Goal: Browse casually

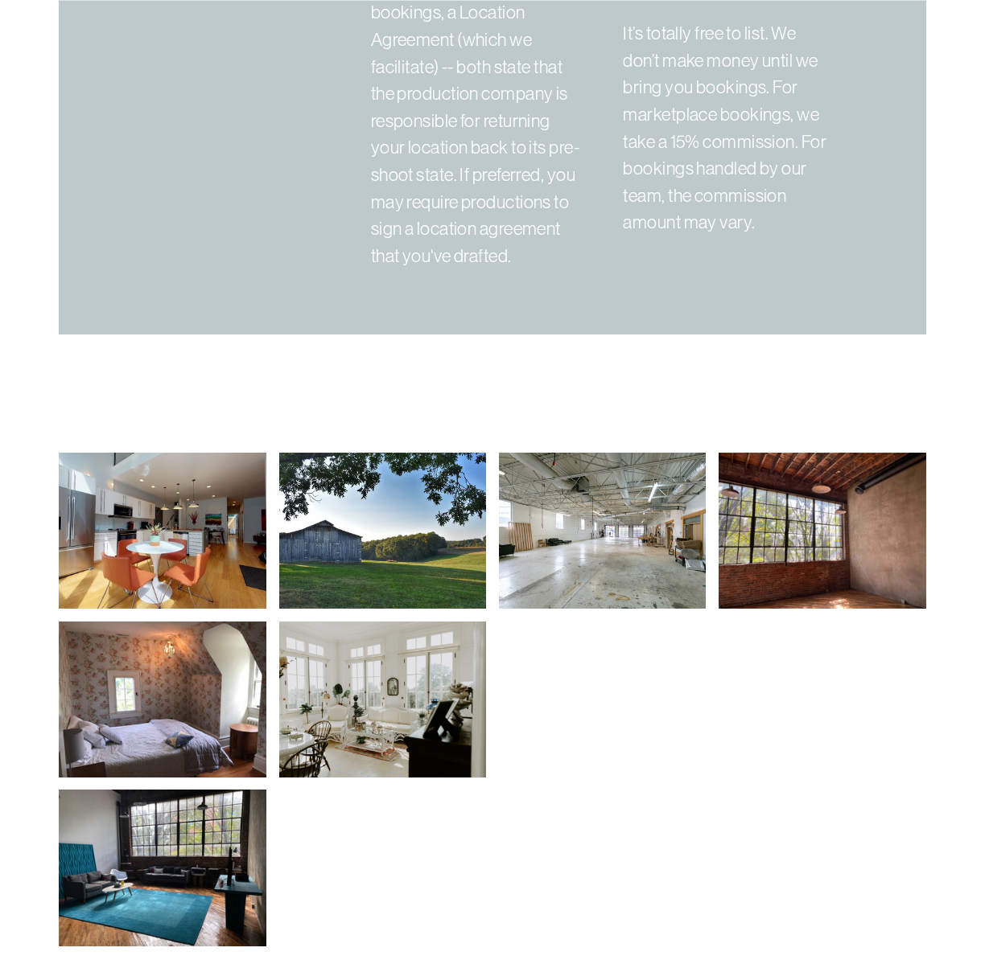
scroll to position [4826, 0]
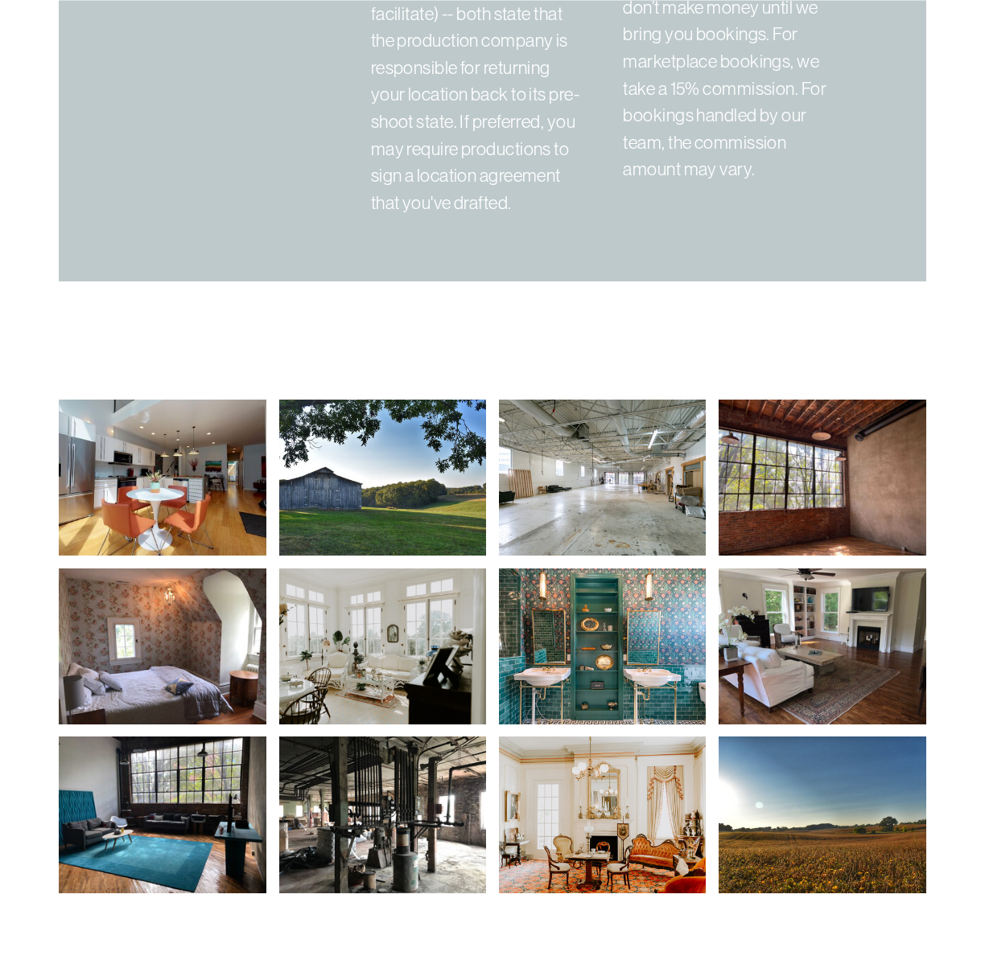
click at [401, 487] on img at bounding box center [383, 478] width 208 height 156
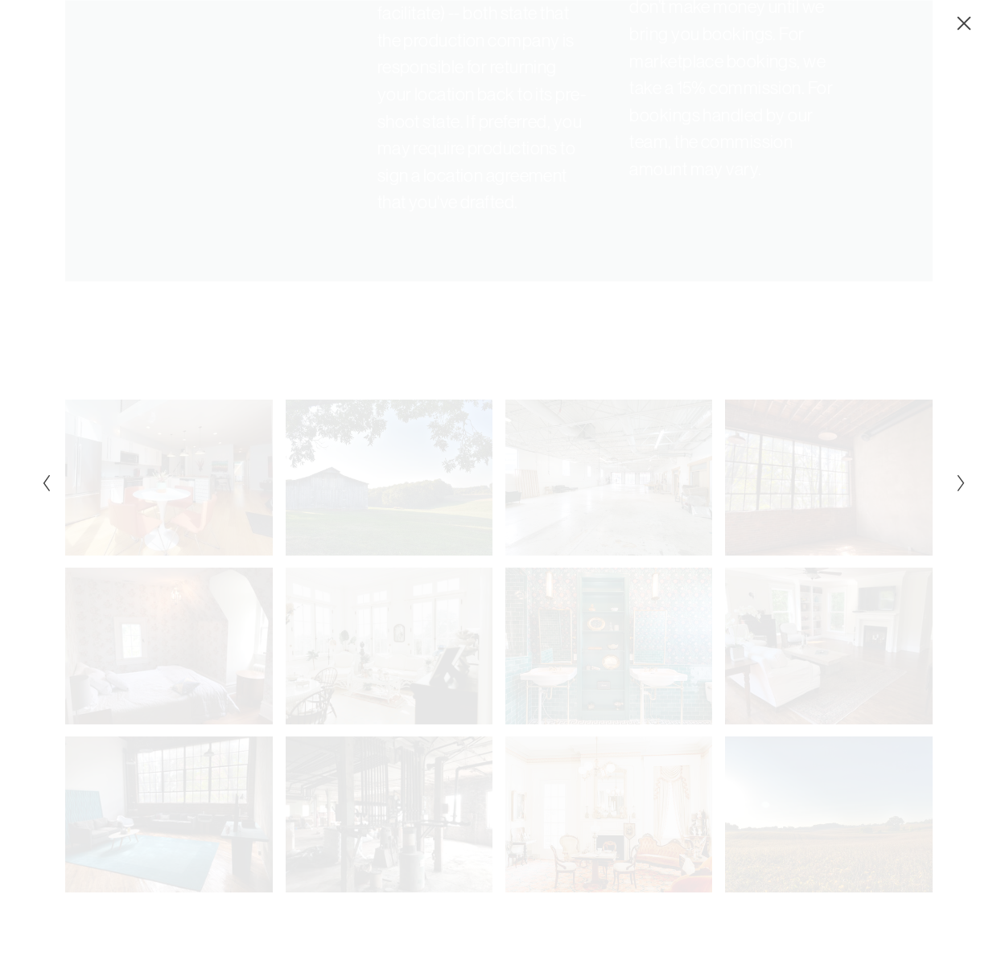
scroll to position [4836, 0]
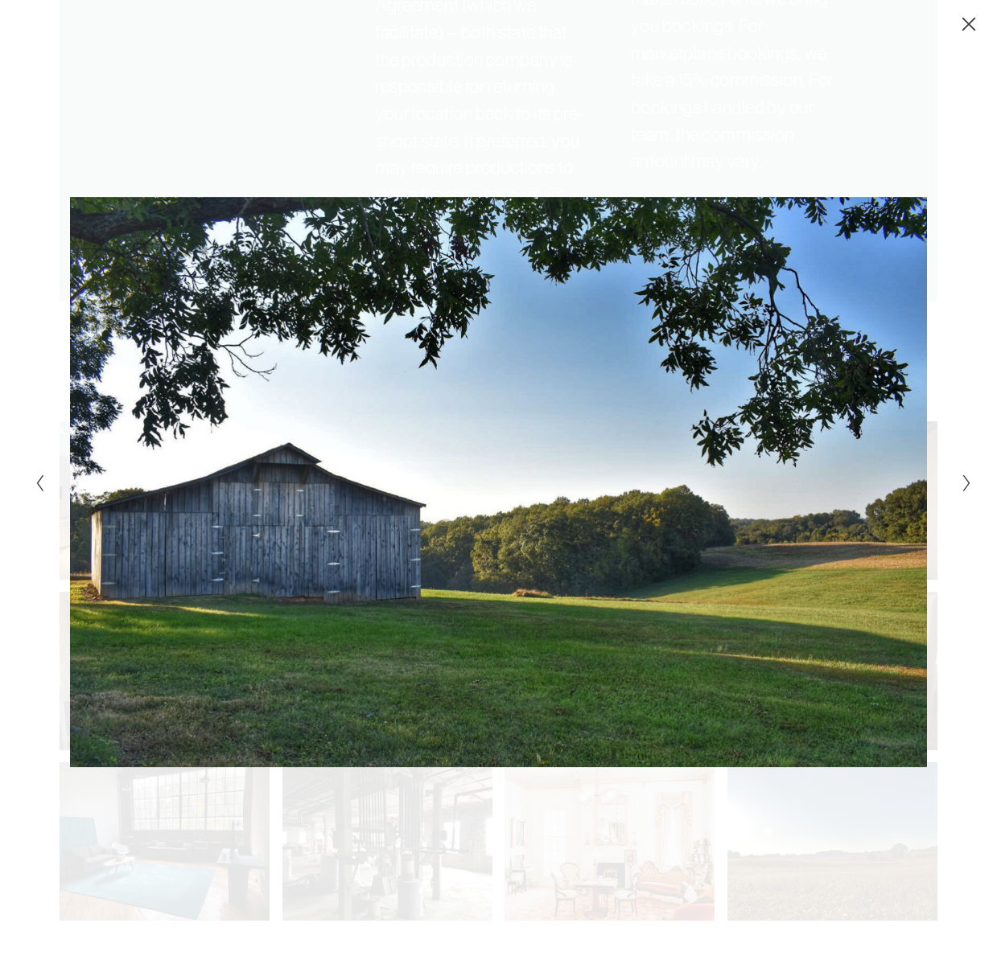
click at [963, 487] on icon "Next Slide" at bounding box center [966, 483] width 10 height 19
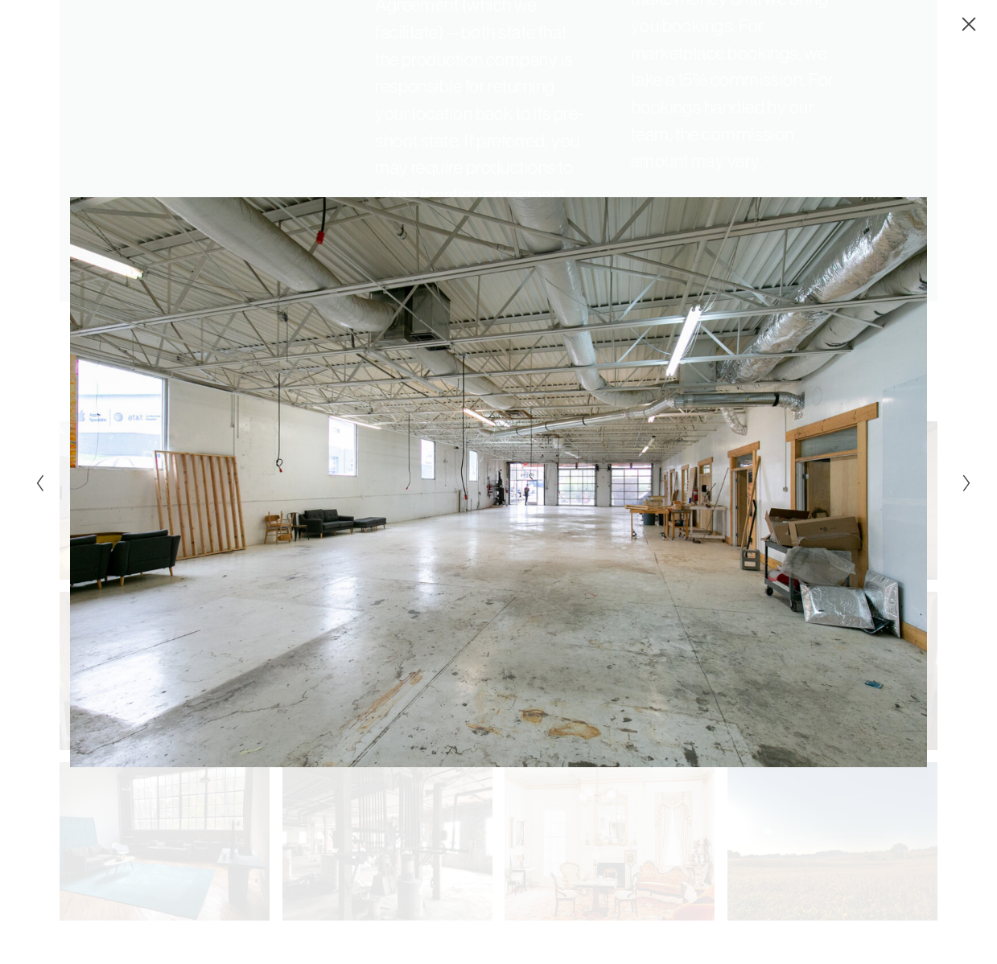
click at [963, 487] on icon "Next Slide" at bounding box center [966, 483] width 10 height 19
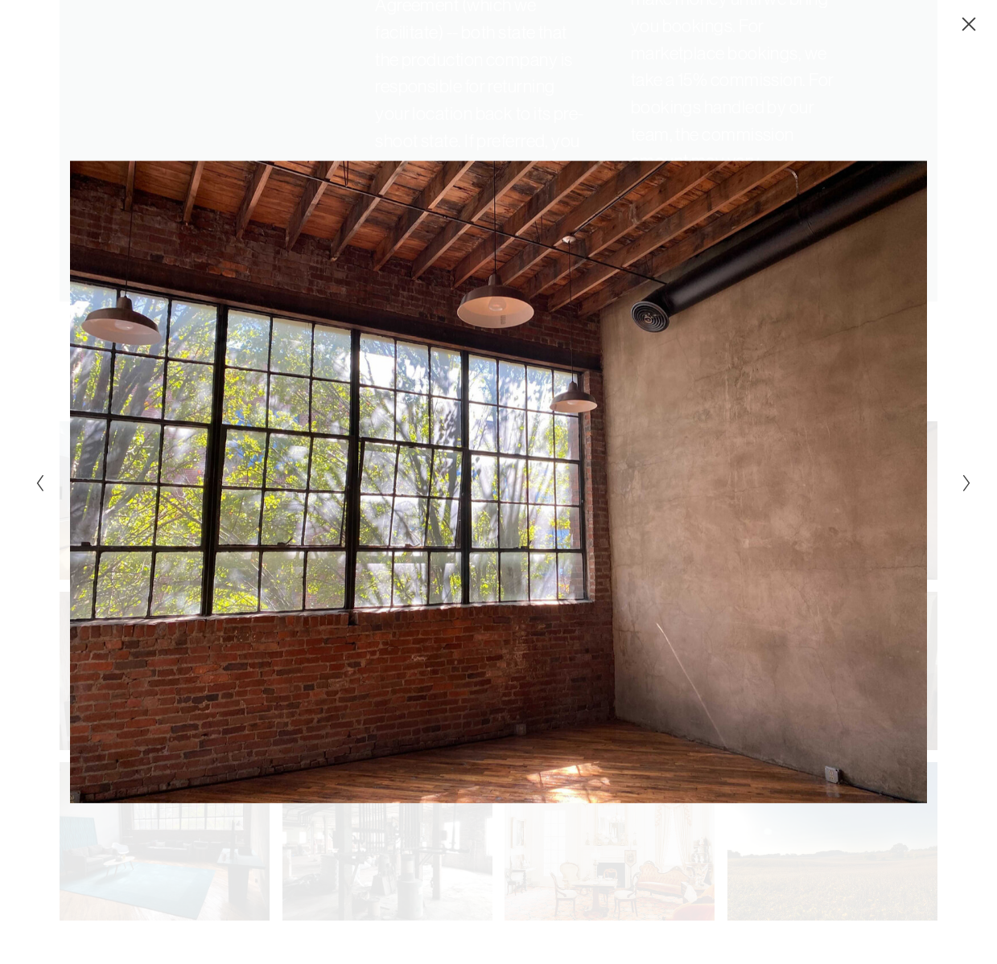
click at [963, 487] on icon "Next Slide" at bounding box center [966, 483] width 10 height 19
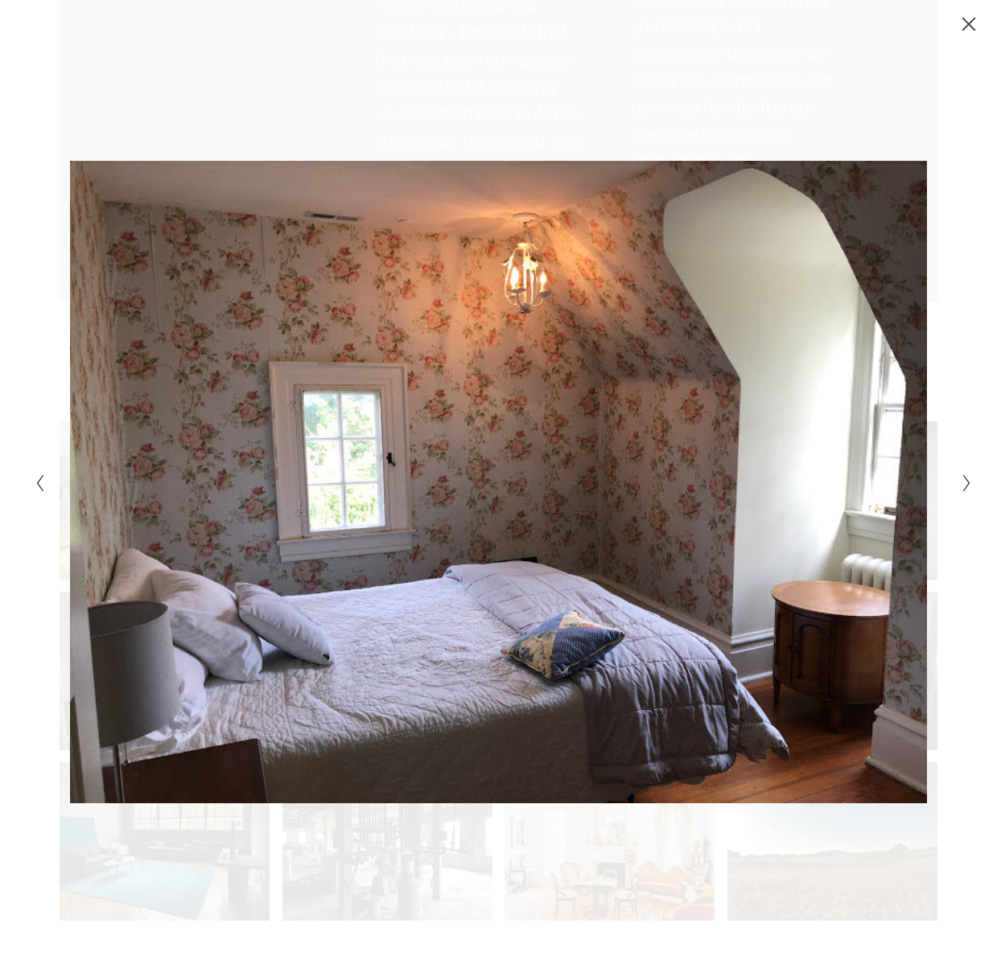
click at [963, 487] on icon "Next Slide" at bounding box center [966, 483] width 10 height 19
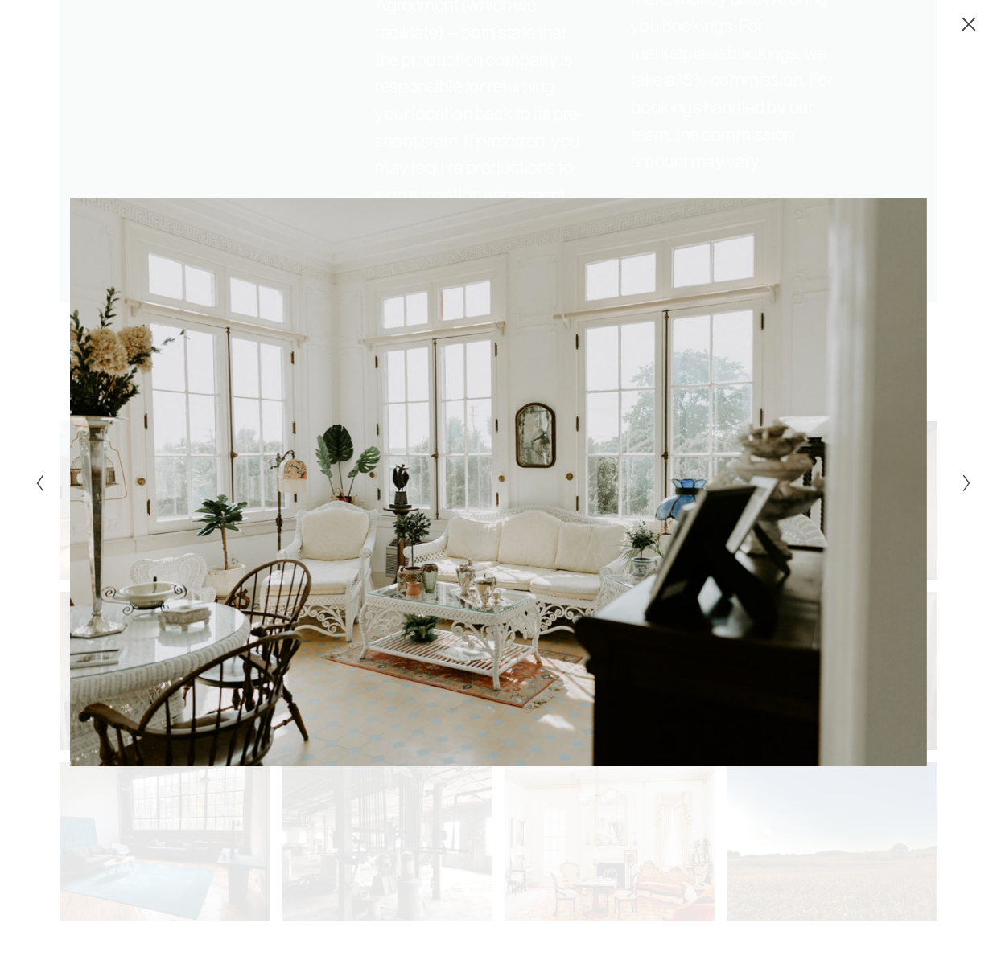
click at [963, 487] on icon "Next Slide" at bounding box center [966, 483] width 10 height 19
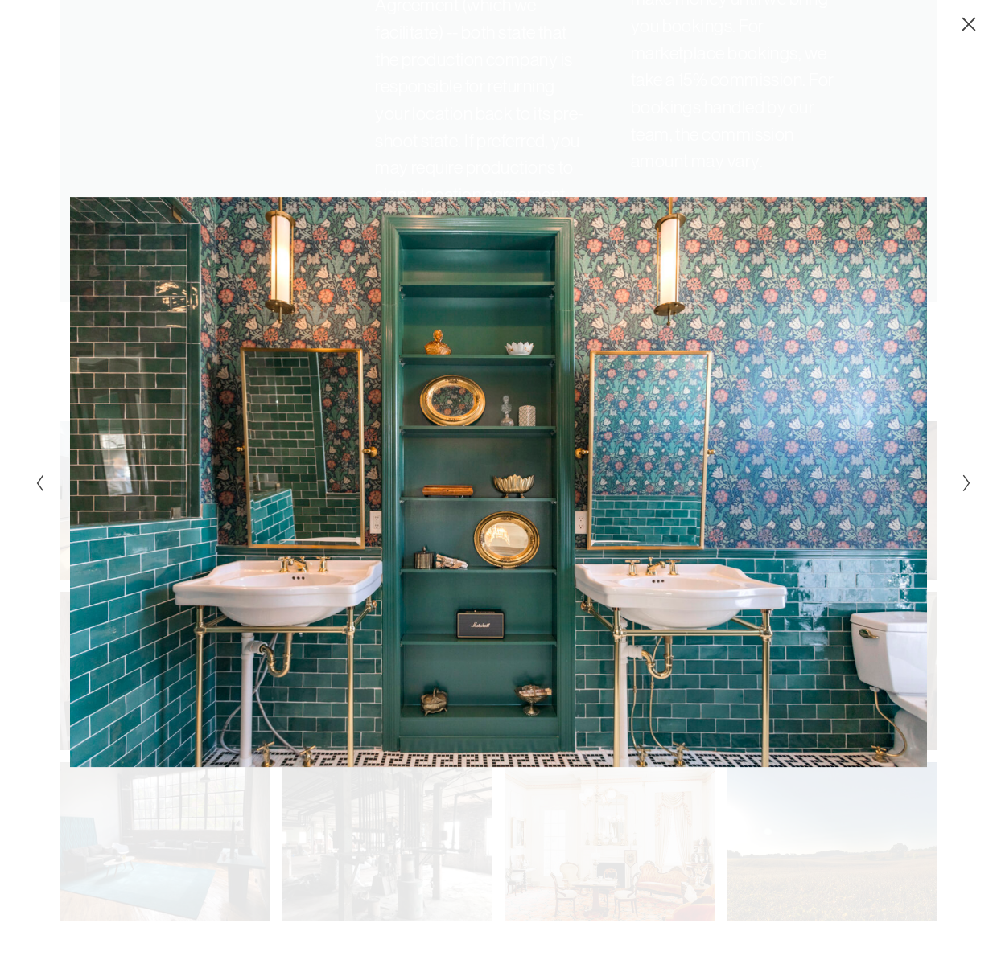
click at [963, 487] on icon "Next Slide" at bounding box center [966, 483] width 10 height 19
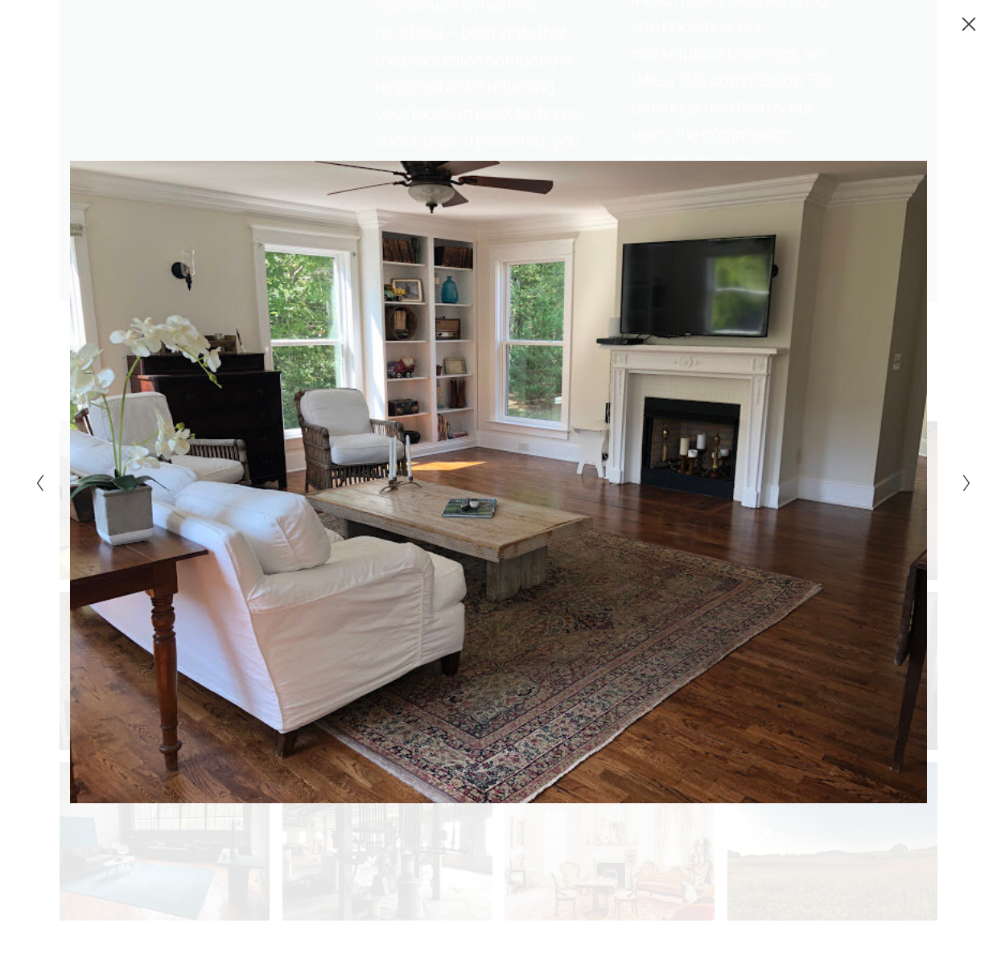
click at [963, 487] on icon "Next Slide" at bounding box center [966, 483] width 10 height 19
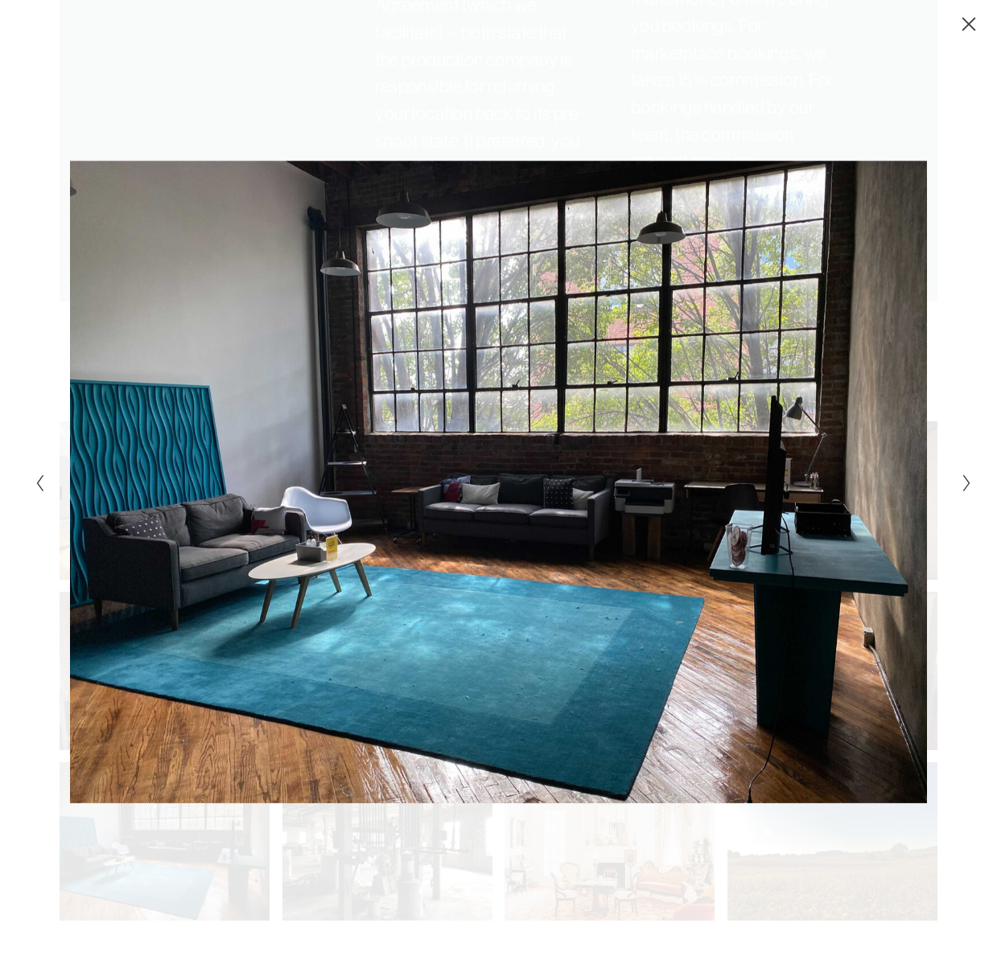
click at [963, 487] on icon "Next Slide" at bounding box center [966, 483] width 10 height 19
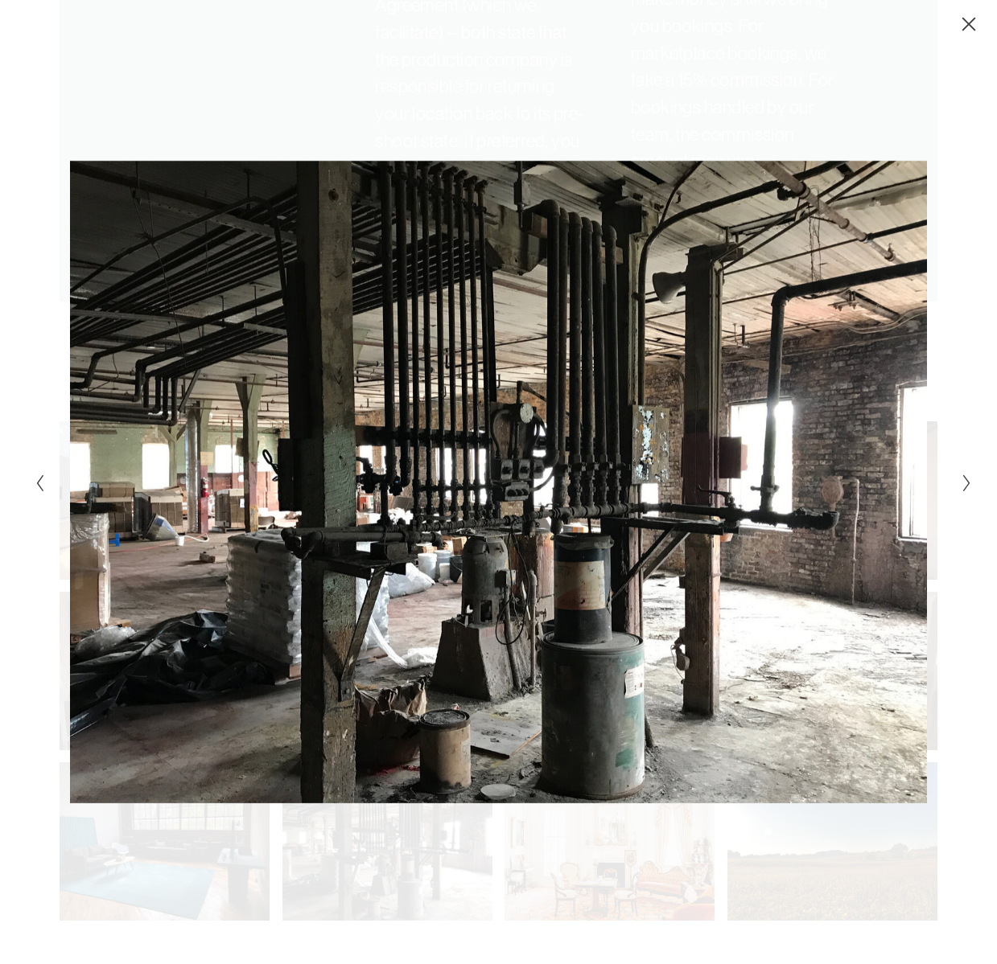
click at [963, 487] on icon "Next Slide" at bounding box center [966, 483] width 10 height 19
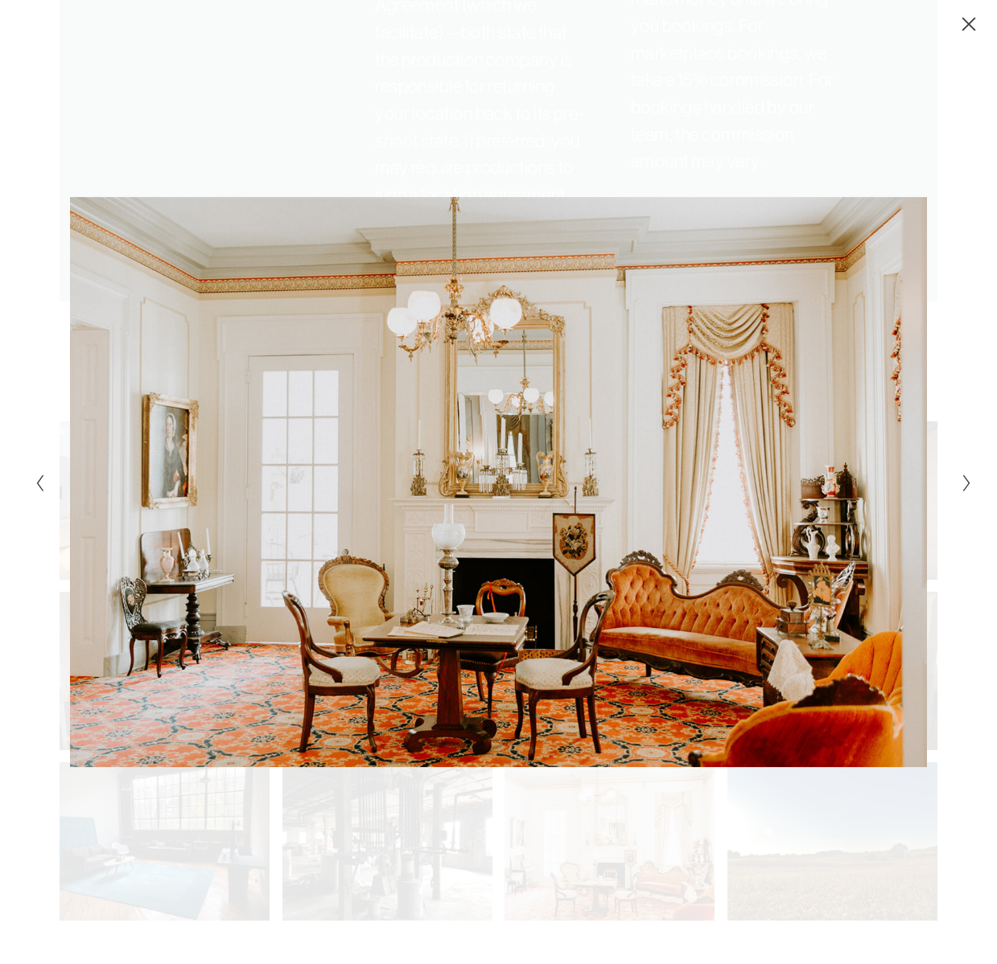
click at [963, 487] on icon "Next Slide" at bounding box center [966, 483] width 10 height 19
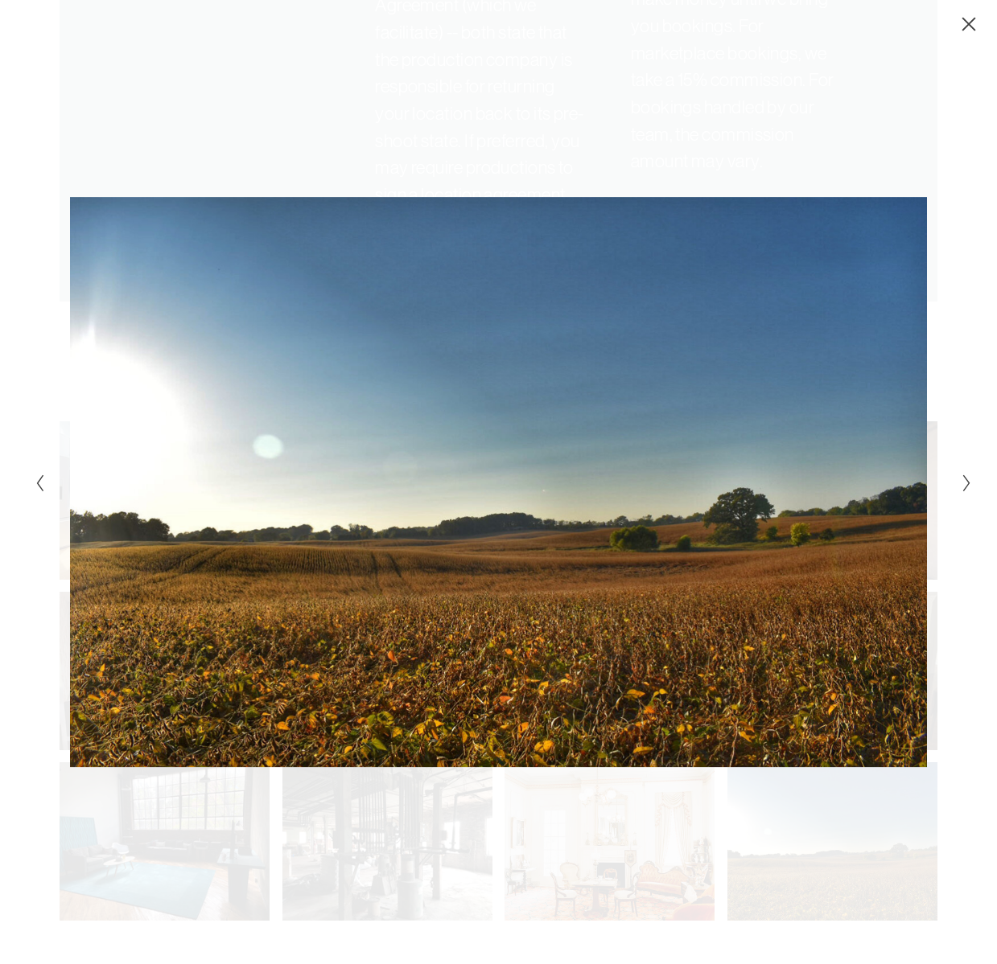
click at [963, 487] on icon "Next Slide" at bounding box center [966, 483] width 10 height 19
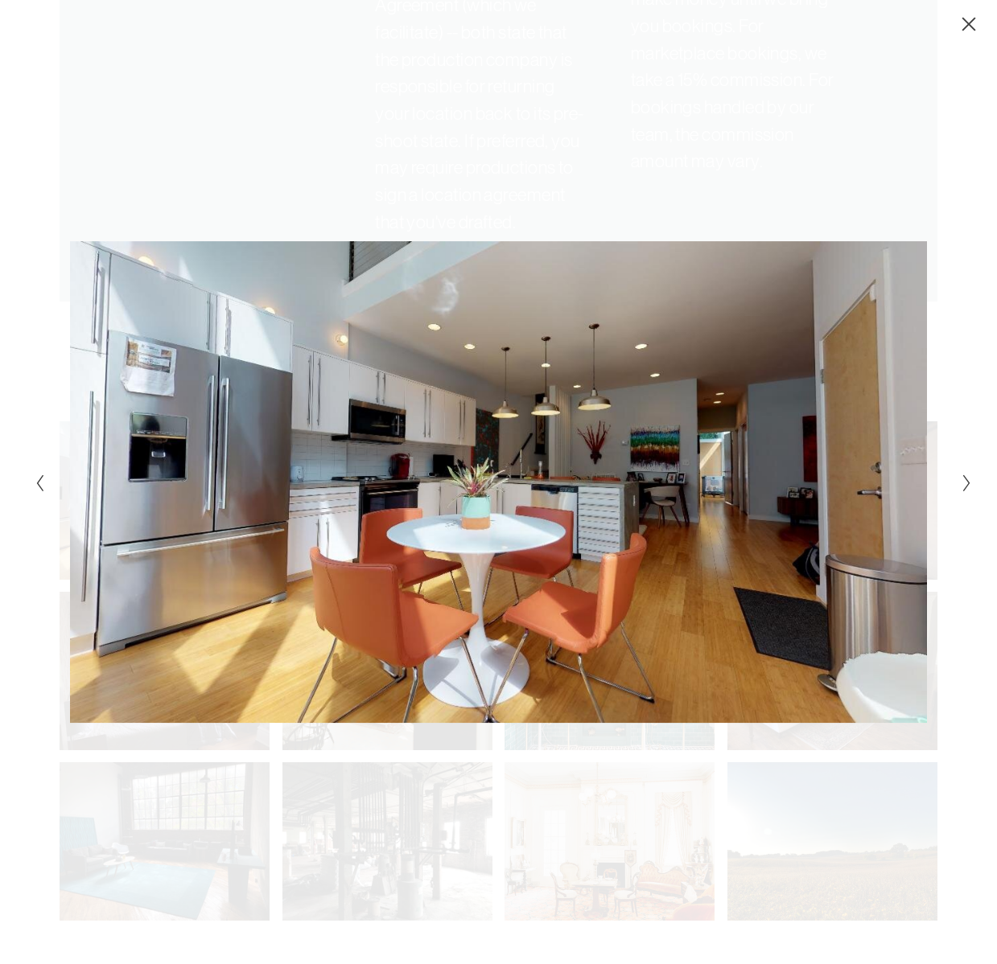
click at [963, 487] on icon "Next Slide" at bounding box center [966, 483] width 10 height 19
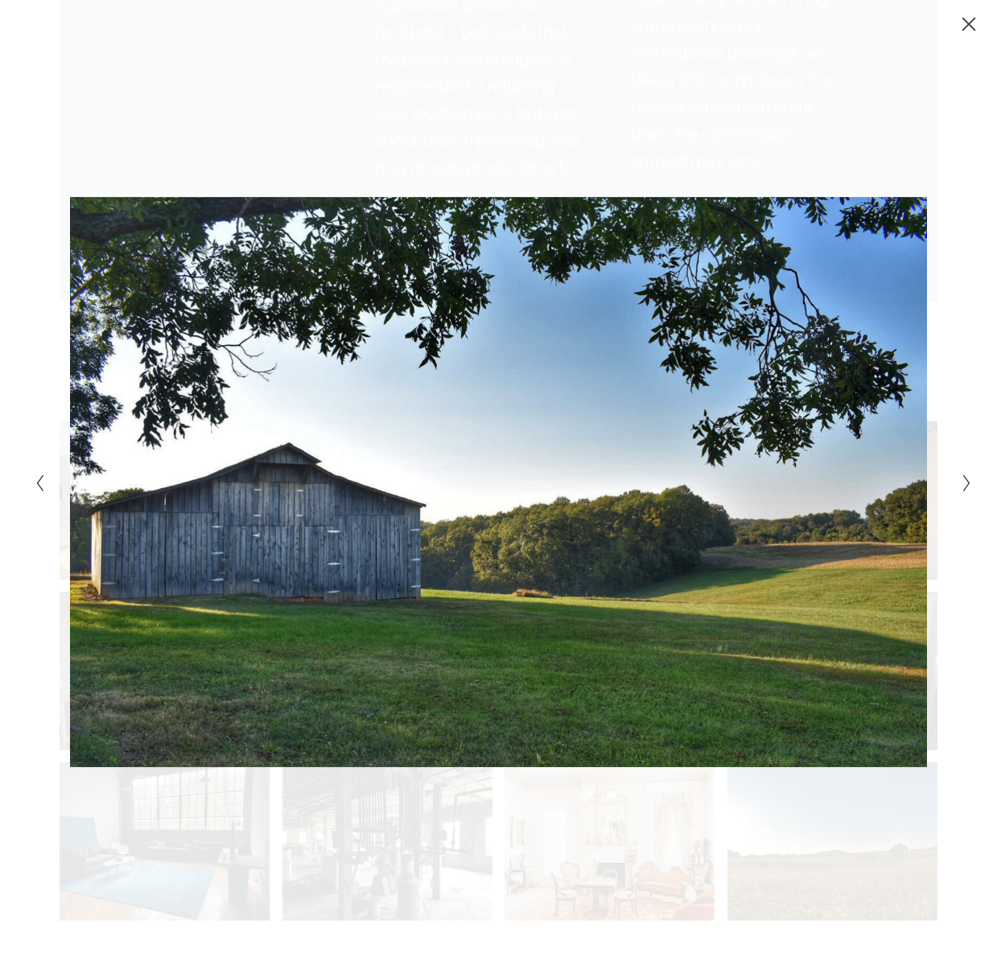
click at [963, 487] on icon "Next Slide" at bounding box center [966, 483] width 10 height 19
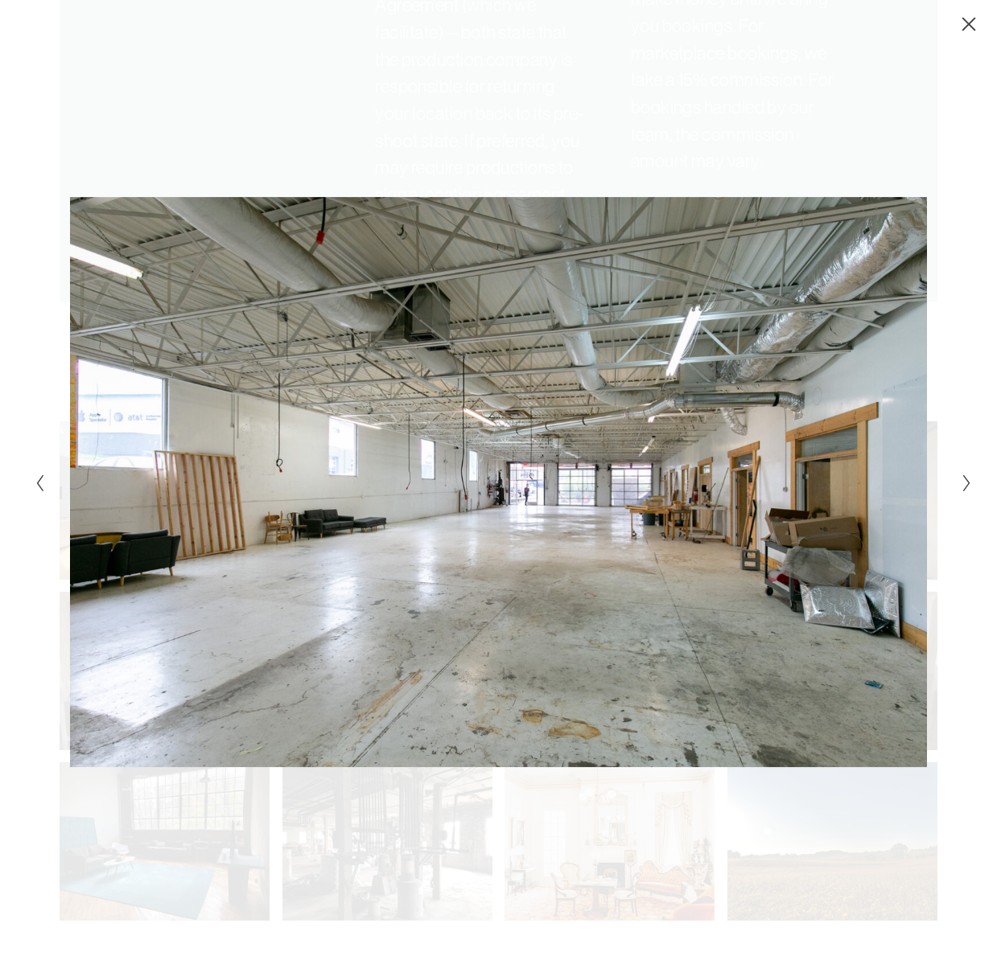
click at [963, 487] on icon "Next Slide" at bounding box center [966, 483] width 10 height 19
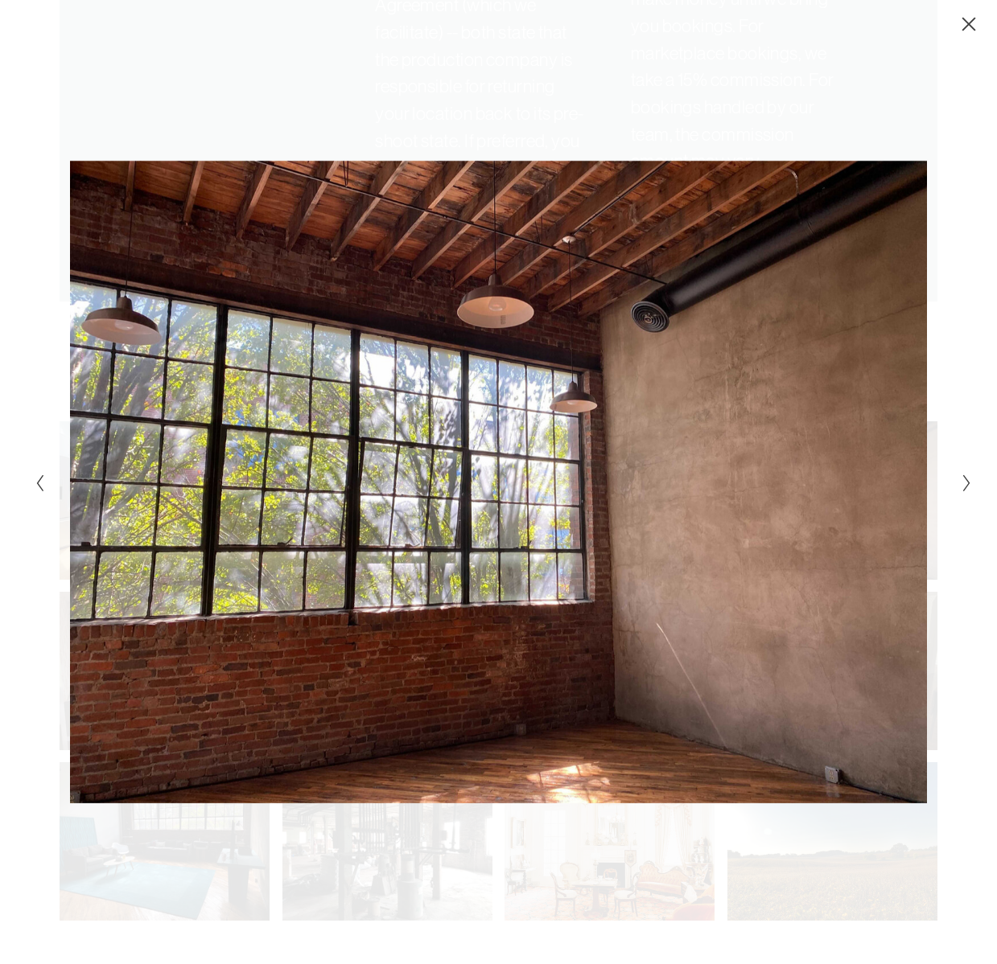
click at [963, 487] on icon "Next Slide" at bounding box center [966, 483] width 10 height 19
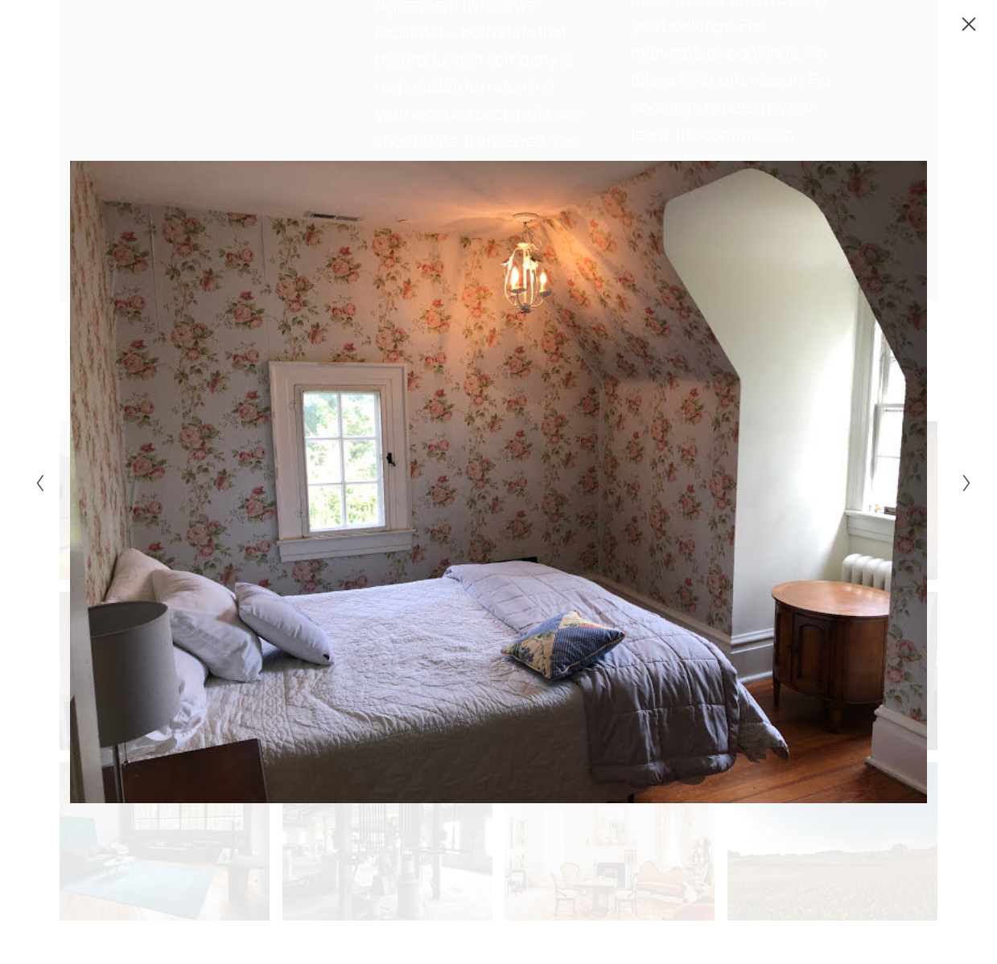
click at [963, 487] on icon "Next Slide" at bounding box center [966, 483] width 10 height 19
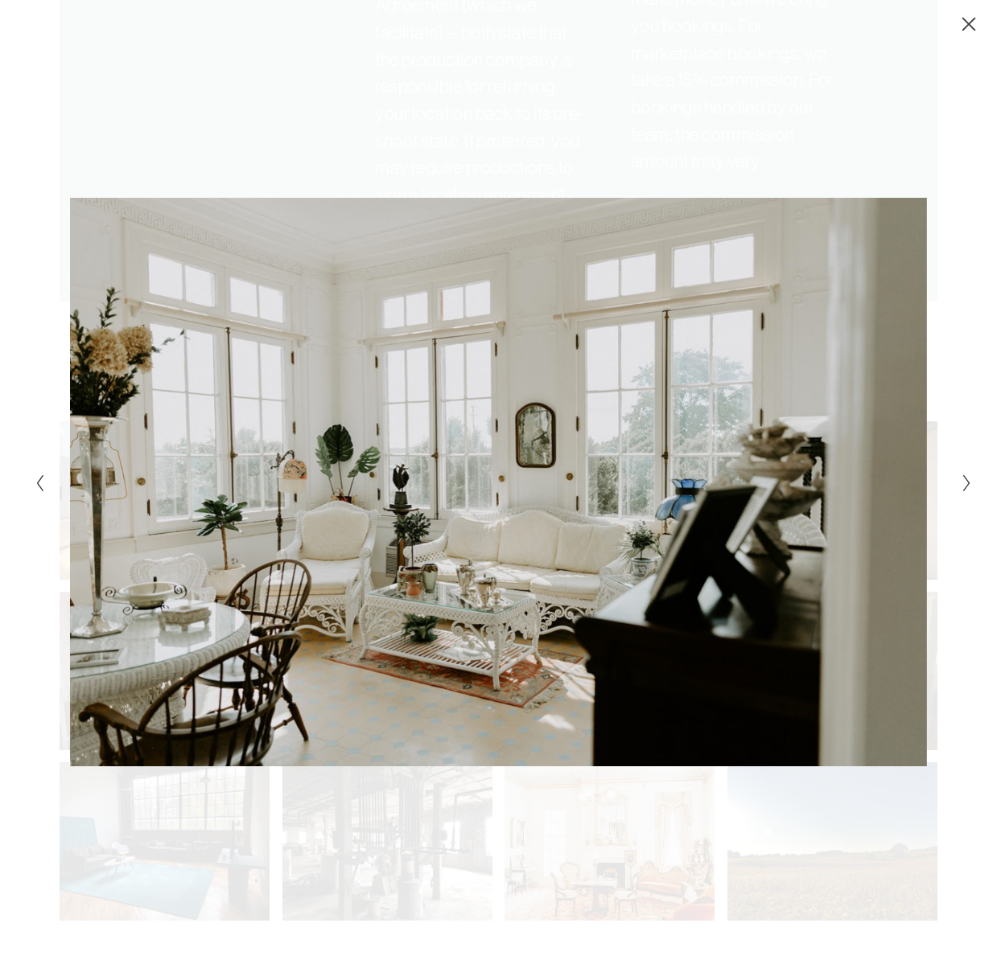
drag, startPoint x: 985, startPoint y: 20, endPoint x: 975, endPoint y: 30, distance: 14.2
click at [984, 21] on div "Gallery" at bounding box center [498, 16] width 997 height 33
click at [970, 32] on div "Close" at bounding box center [968, 24] width 16 height 16
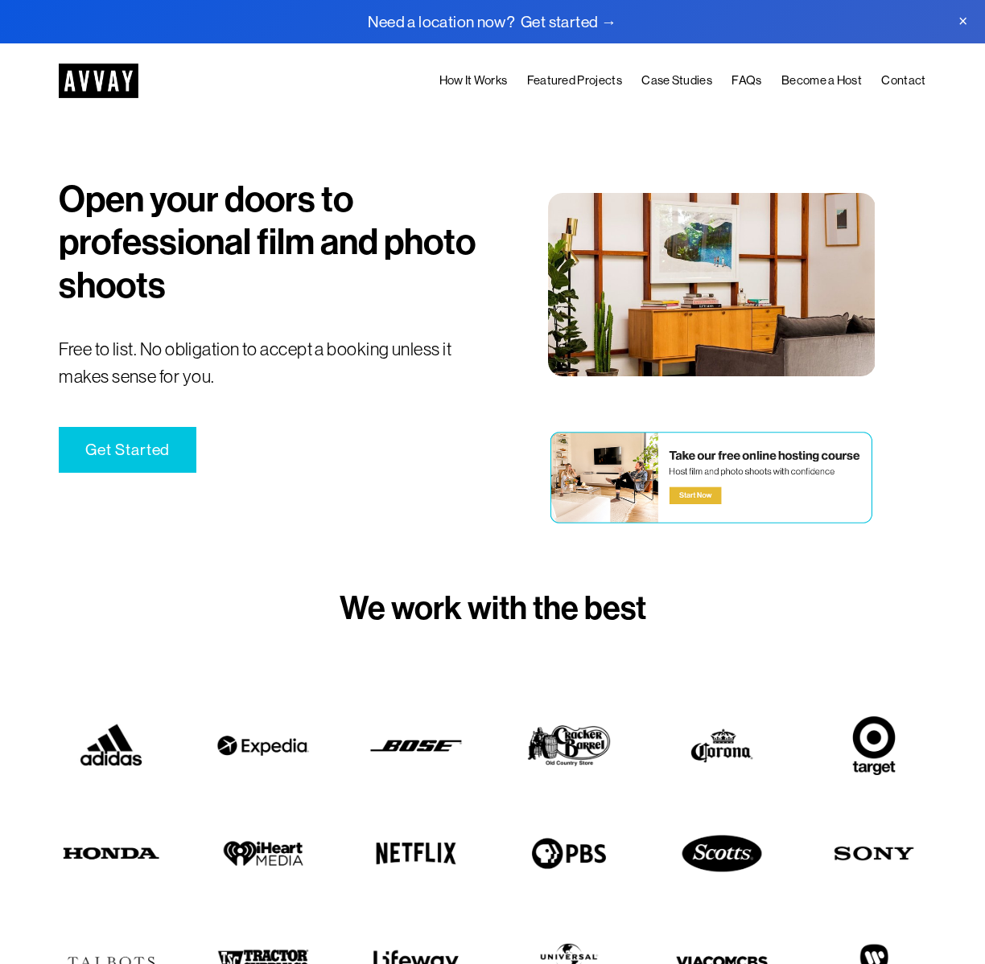
click at [97, 67] on img at bounding box center [99, 81] width 80 height 35
